Goal: Navigation & Orientation: Find specific page/section

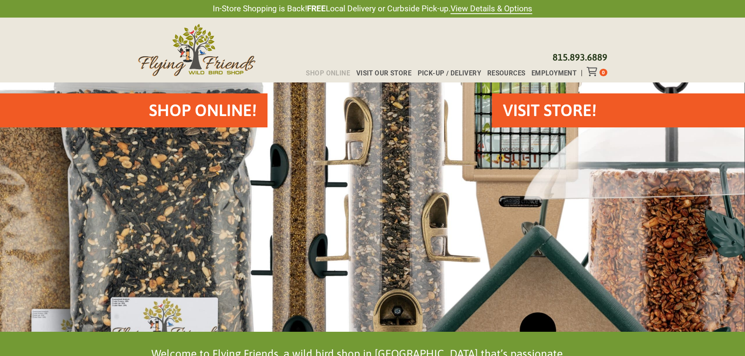
click at [316, 73] on span "Shop Online" at bounding box center [328, 73] width 44 height 7
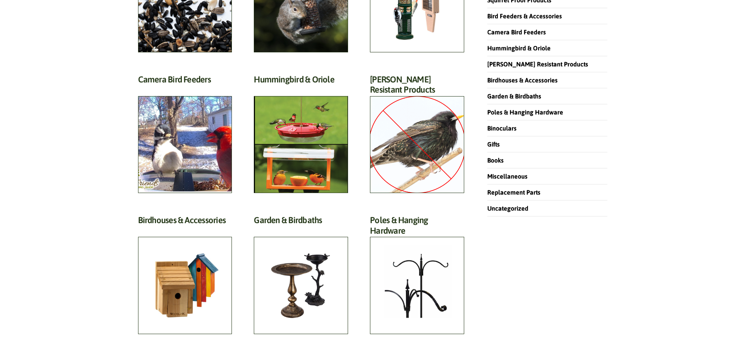
scroll to position [39, 0]
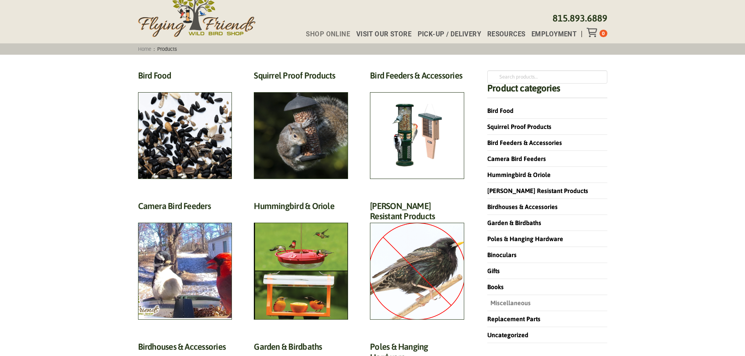
click at [510, 304] on link "Miscellaneous" at bounding box center [508, 302] width 43 height 7
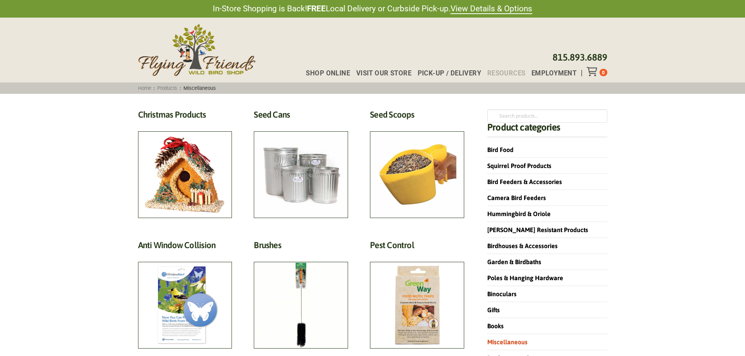
click at [510, 73] on span "Resources" at bounding box center [506, 73] width 38 height 7
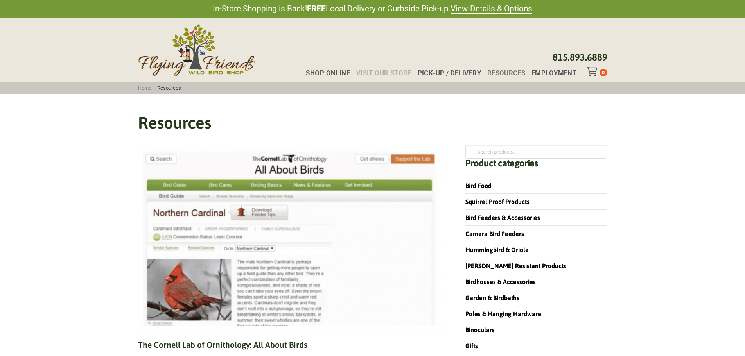
click at [370, 72] on span "Visit Our Store" at bounding box center [383, 73] width 55 height 7
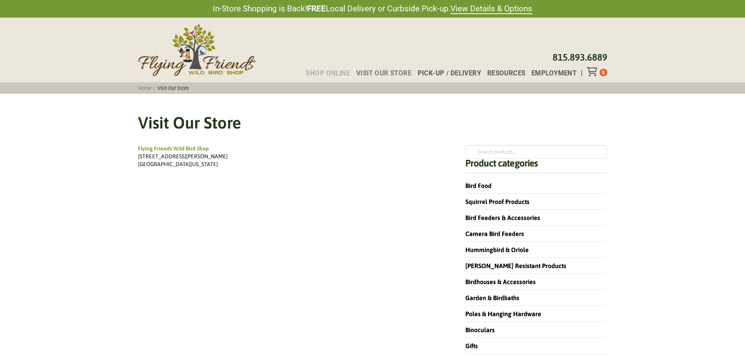
click at [335, 71] on span "Shop Online" at bounding box center [328, 73] width 44 height 7
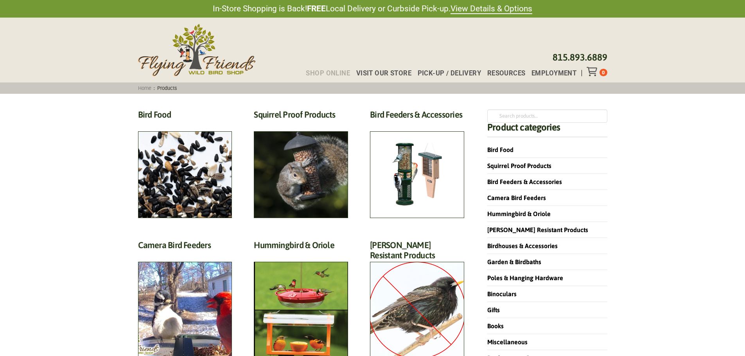
click at [337, 72] on span "Shop Online" at bounding box center [328, 73] width 44 height 7
click at [401, 72] on span "Visit Our Store" at bounding box center [383, 73] width 55 height 7
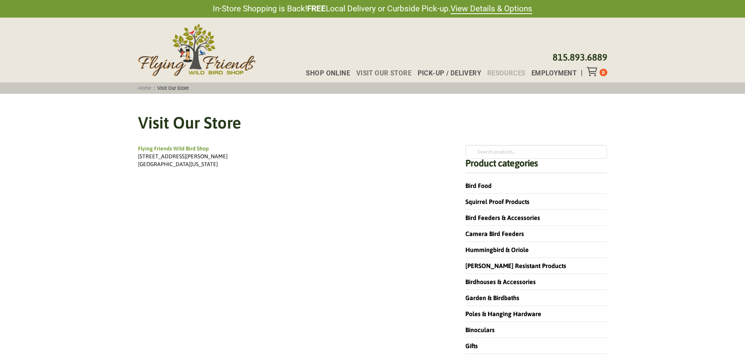
click at [503, 74] on span "Resources" at bounding box center [506, 73] width 38 height 7
